Goal: Check status: Check status

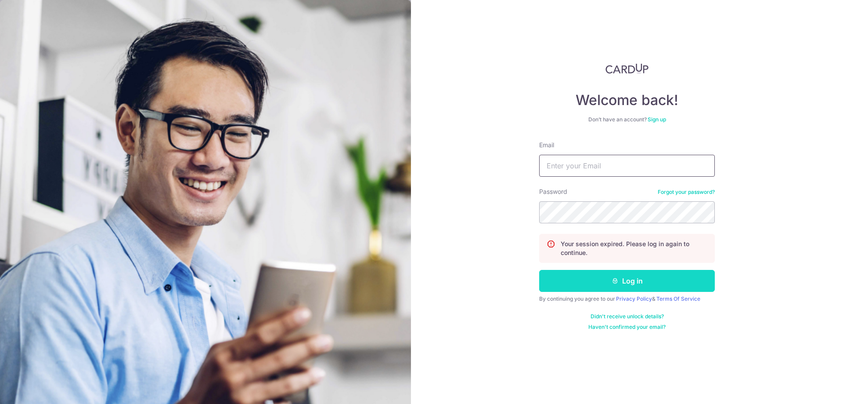
type input "[EMAIL_ADDRESS][DOMAIN_NAME]"
click at [560, 285] on button "Log in" at bounding box center [627, 281] width 176 height 22
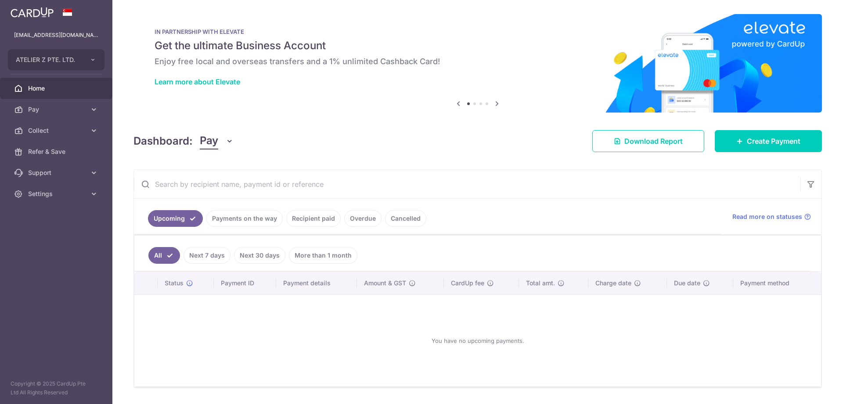
click at [219, 211] on link "Payments on the way" at bounding box center [244, 218] width 76 height 17
